Goal: Check status: Check status

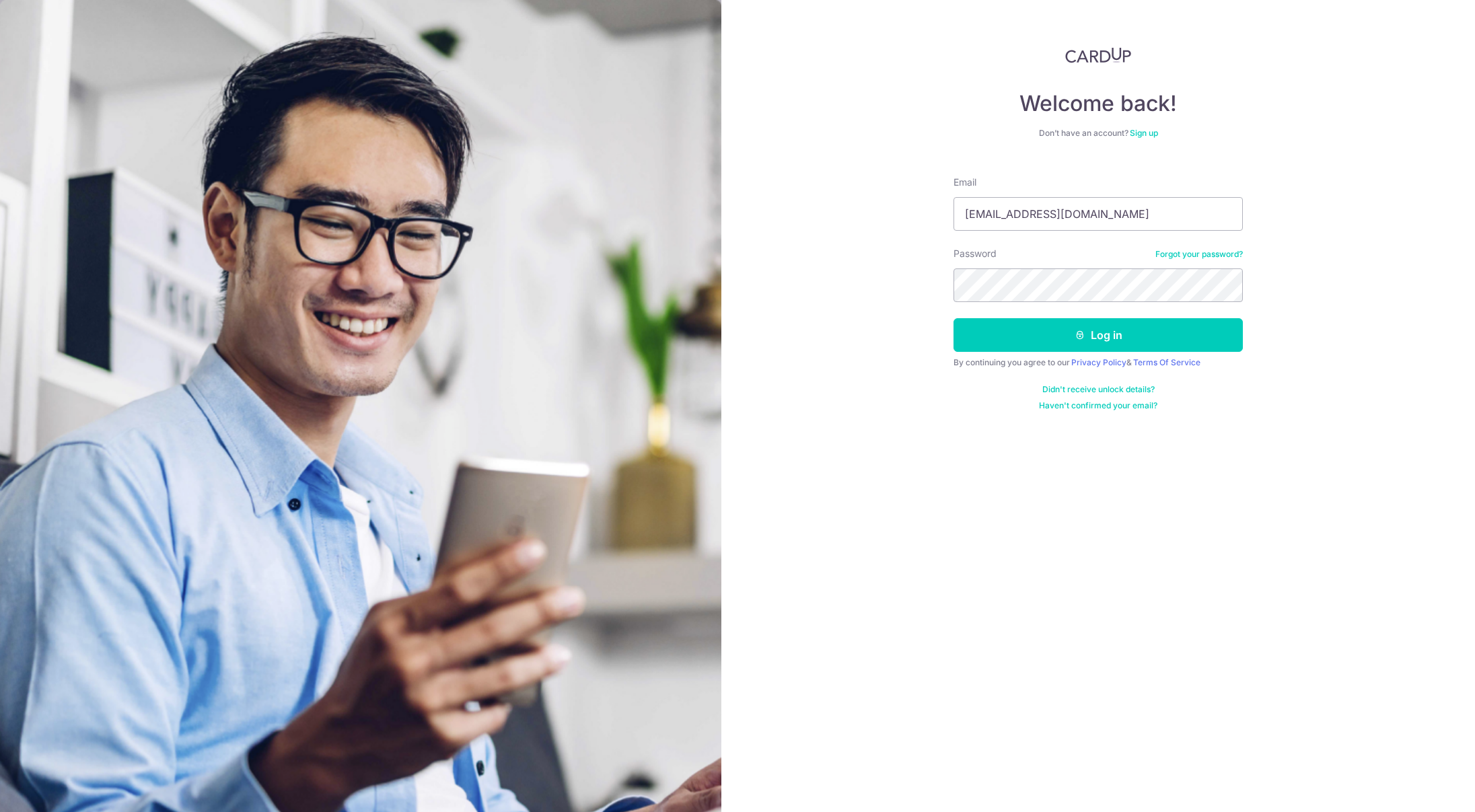
type input "[EMAIL_ADDRESS][DOMAIN_NAME]"
click at [953, 318] on button "Log in" at bounding box center [1098, 335] width 289 height 34
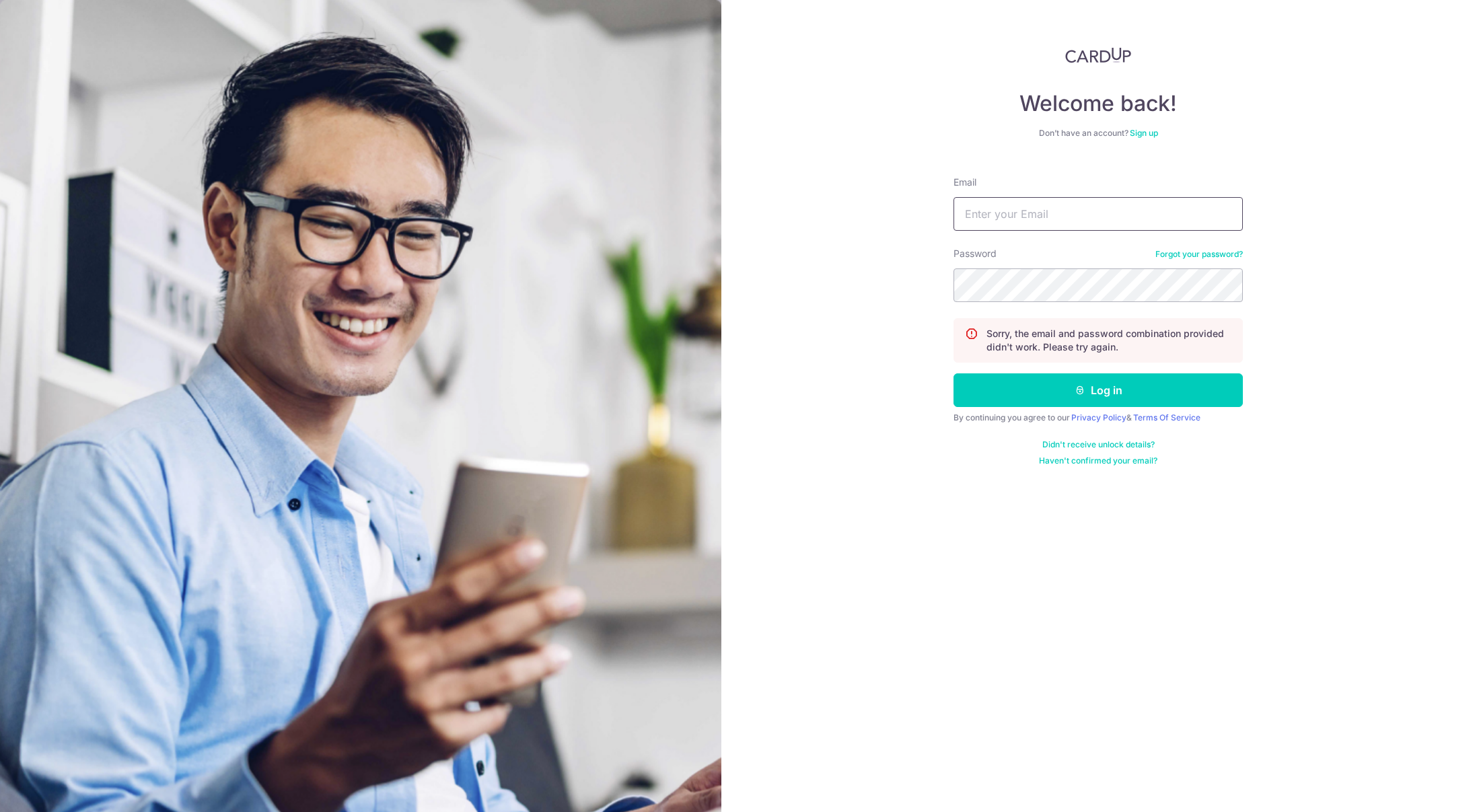
click at [1000, 224] on input "Email" at bounding box center [1098, 214] width 289 height 34
type input "[EMAIL_ADDRESS][DOMAIN_NAME]"
click at [953, 374] on button "Log in" at bounding box center [1098, 390] width 289 height 34
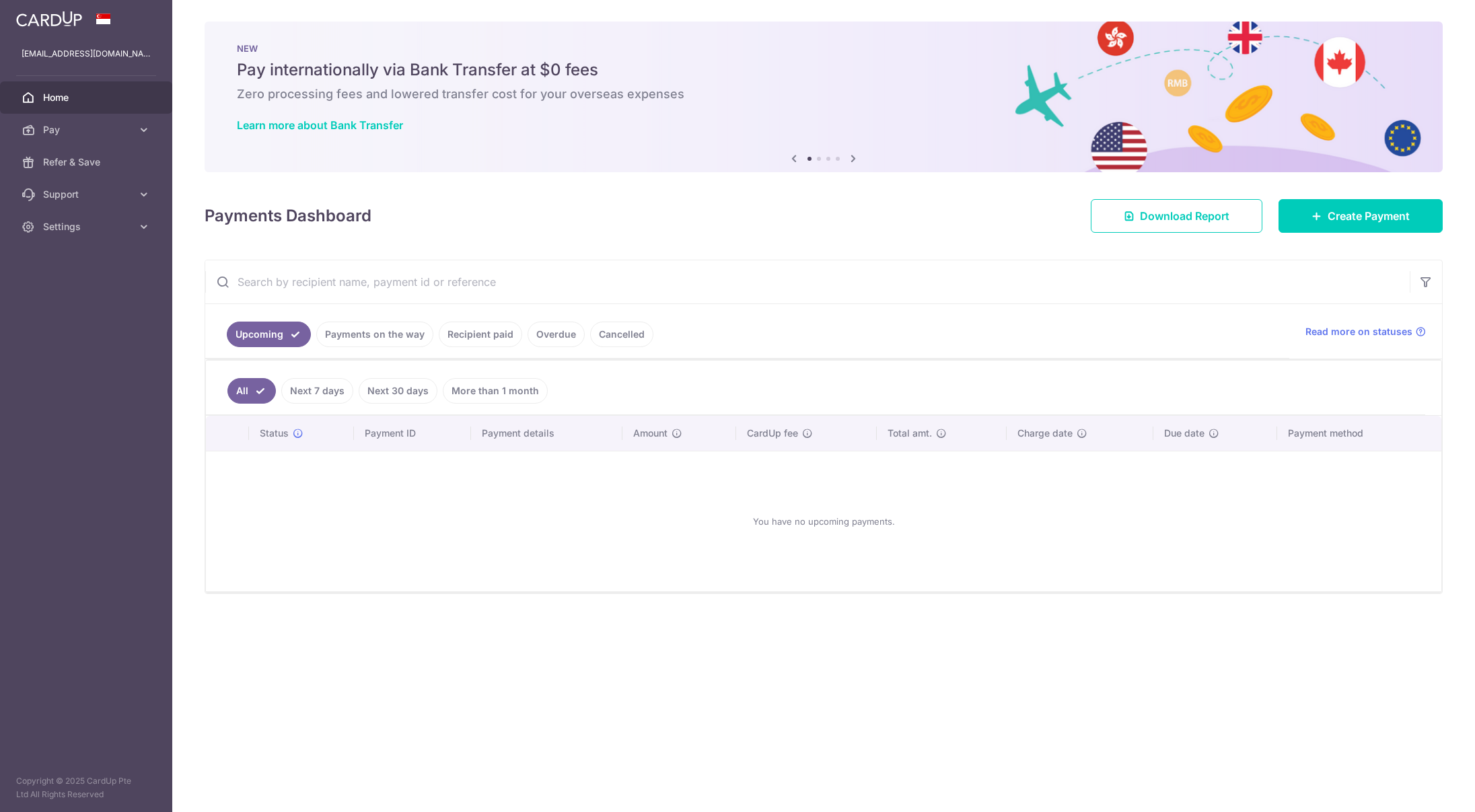
drag, startPoint x: 451, startPoint y: 348, endPoint x: 461, endPoint y: 335, distance: 16.4
click at [460, 340] on ul "Upcoming Payments on the way Recipient paid Overdue Cancelled" at bounding box center [747, 331] width 1084 height 55
click at [461, 335] on link "Recipient paid" at bounding box center [480, 334] width 84 height 25
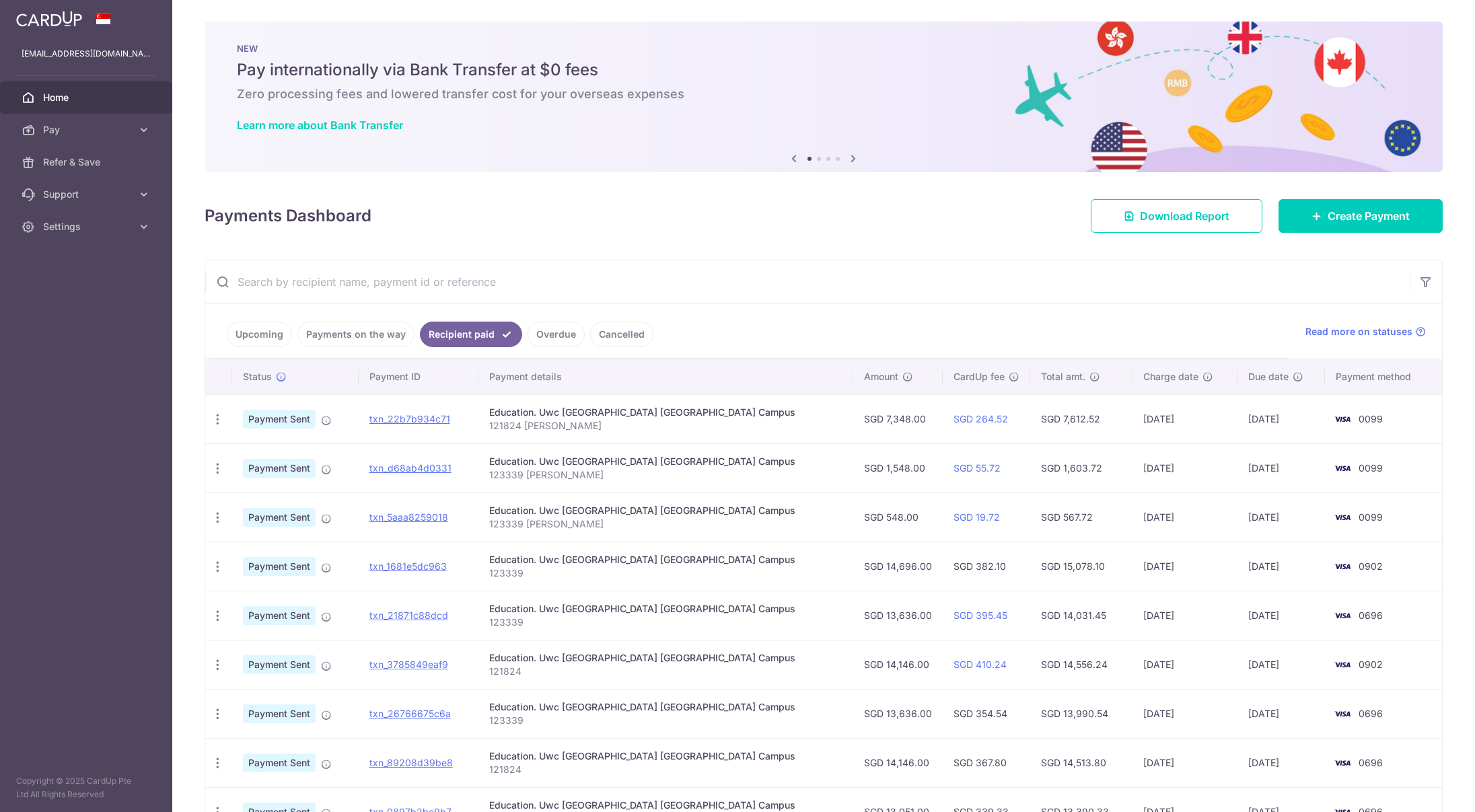
click at [352, 341] on link "Payments on the way" at bounding box center [356, 334] width 117 height 25
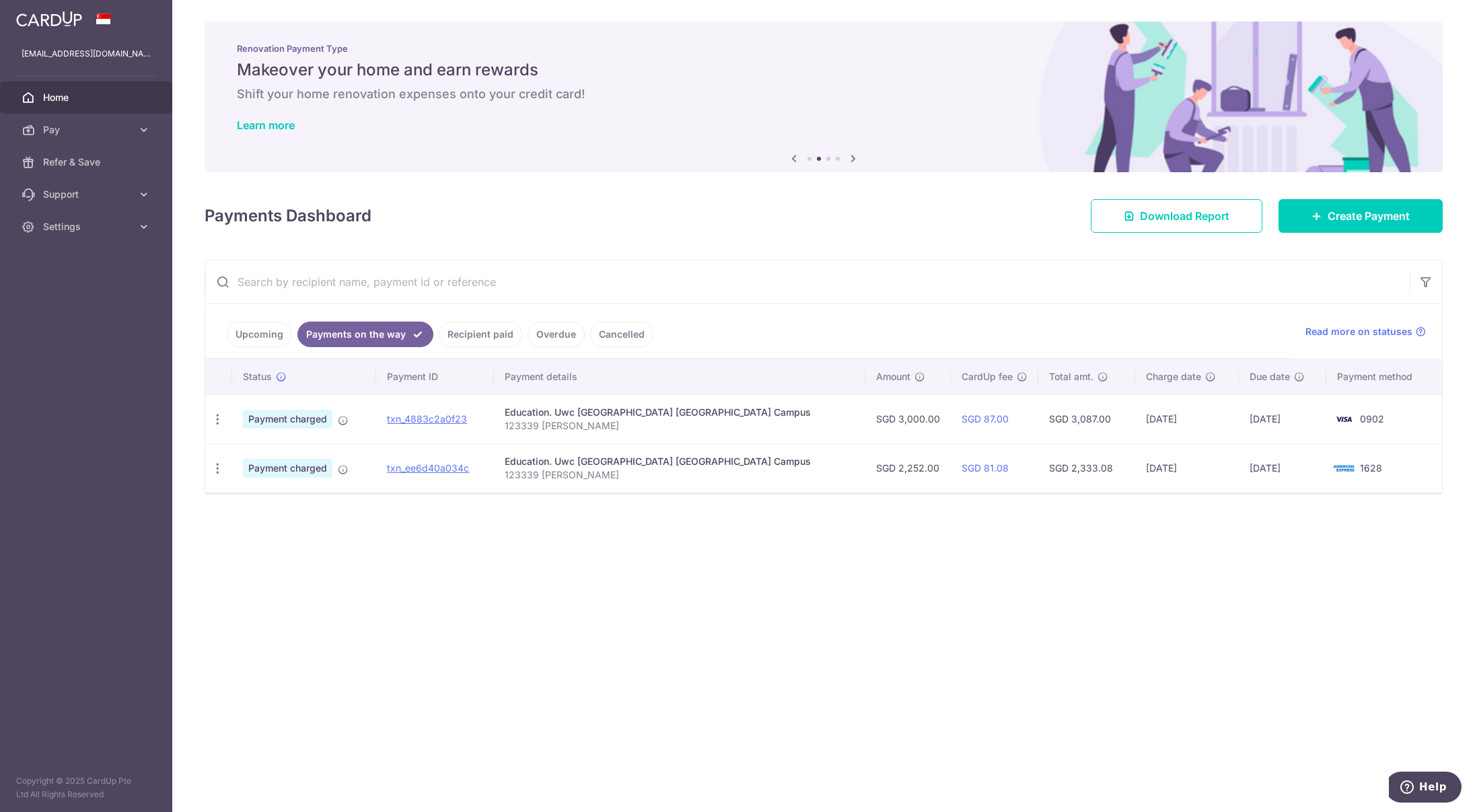
click at [468, 460] on td "txn_ee6d40a034c" at bounding box center [435, 468] width 118 height 49
click at [467, 462] on link "txn_ee6d40a034c" at bounding box center [428, 468] width 82 height 11
click at [387, 671] on div "× Pause Schedule Pause all future payments in this series Pause just this one p…" at bounding box center [823, 406] width 1302 height 812
click at [474, 349] on ul "Upcoming Payments on the way Recipient paid Overdue Cancelled" at bounding box center [747, 331] width 1084 height 55
click at [480, 338] on link "Recipient paid" at bounding box center [480, 334] width 84 height 25
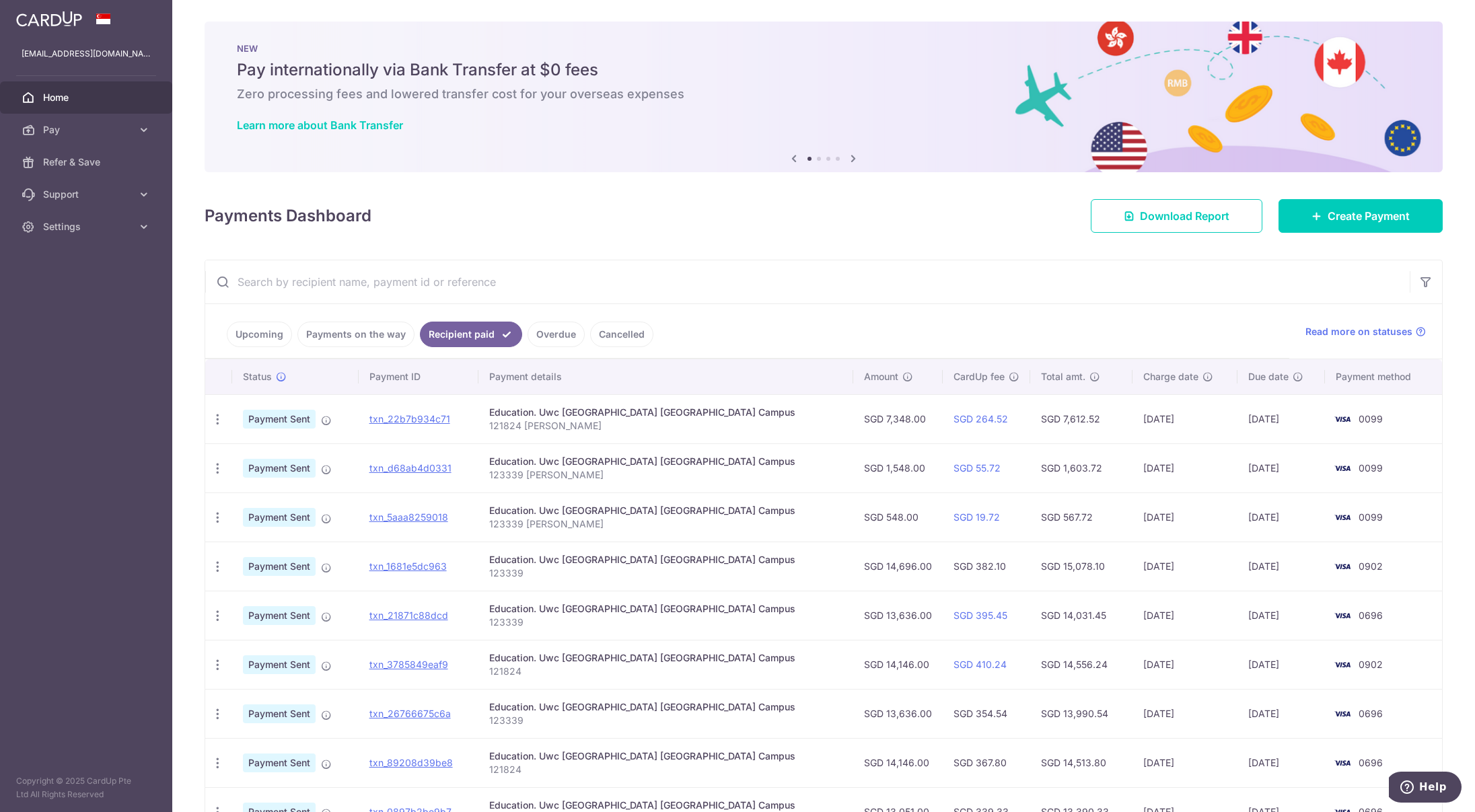
click at [256, 334] on link "Upcoming" at bounding box center [259, 334] width 65 height 25
